Goal: Navigation & Orientation: Find specific page/section

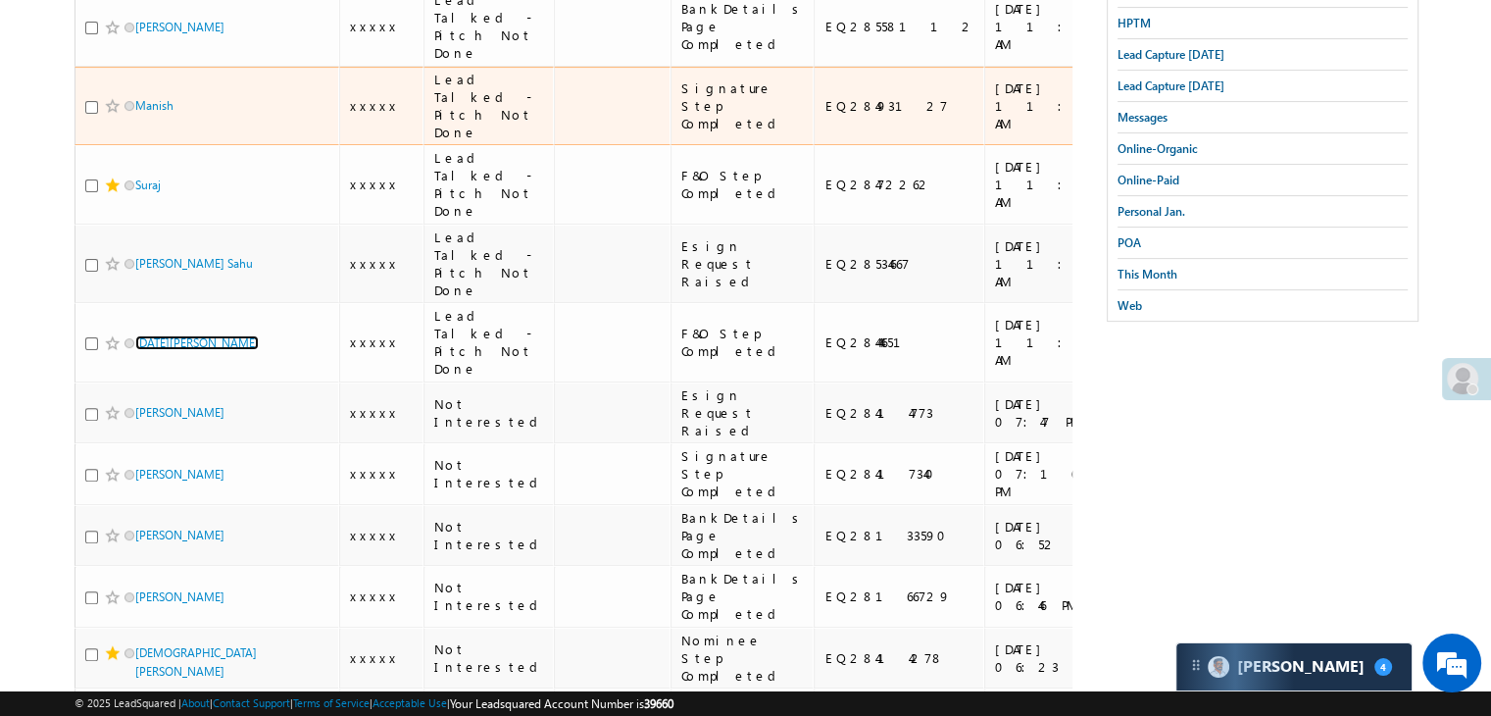
scroll to position [577, 0]
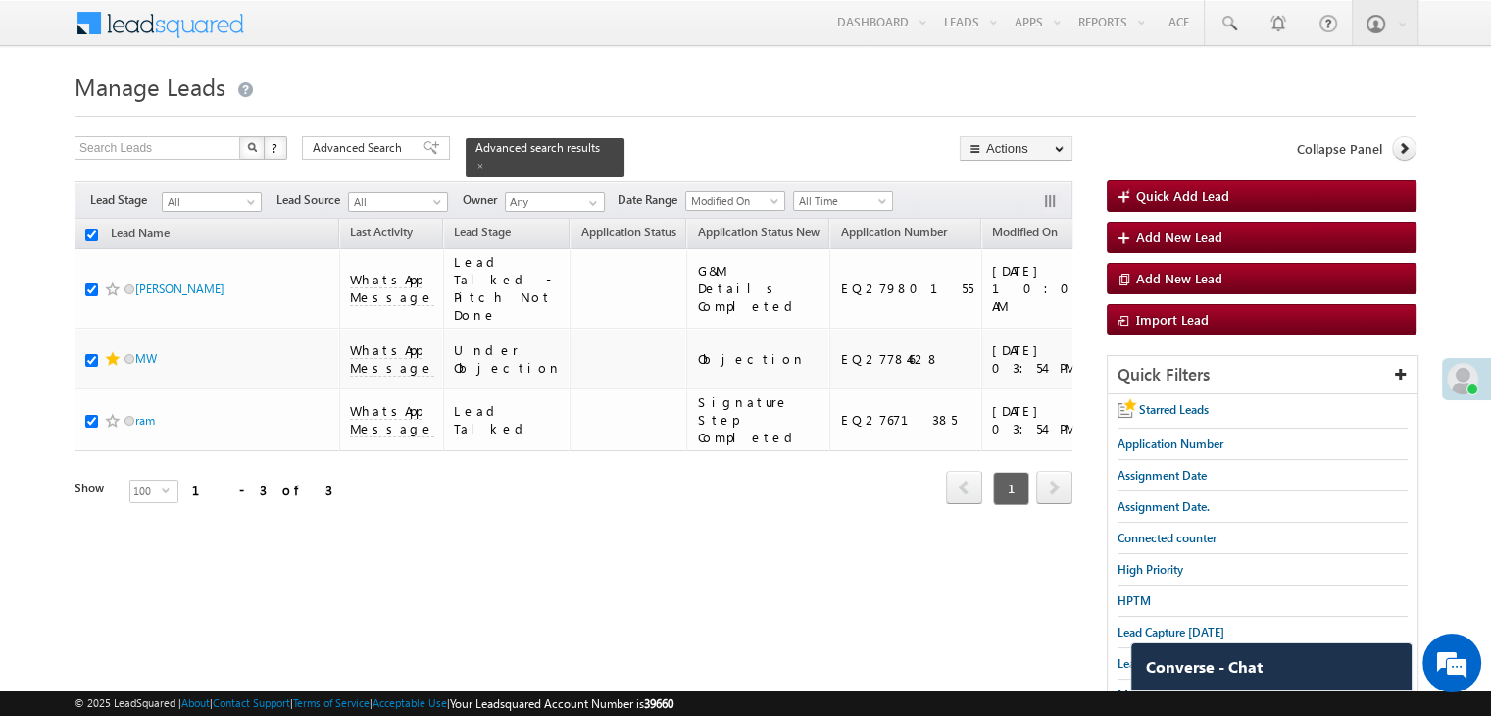
click at [157, 93] on span "Manage Leads" at bounding box center [149, 86] width 151 height 31
